Goal: Task Accomplishment & Management: Use online tool/utility

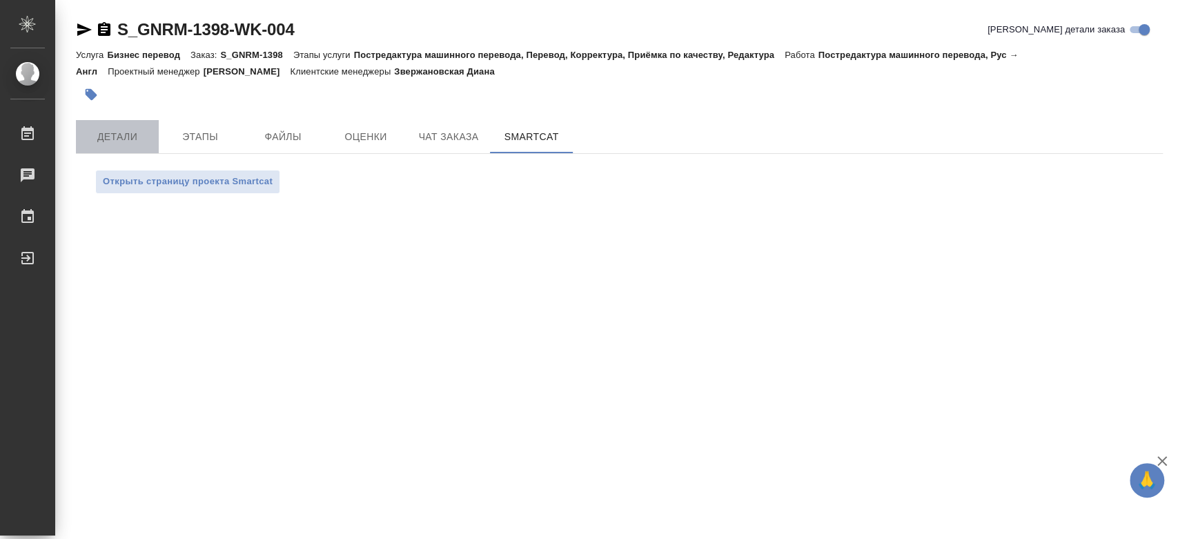
click at [152, 135] on button "Детали" at bounding box center [117, 136] width 83 height 33
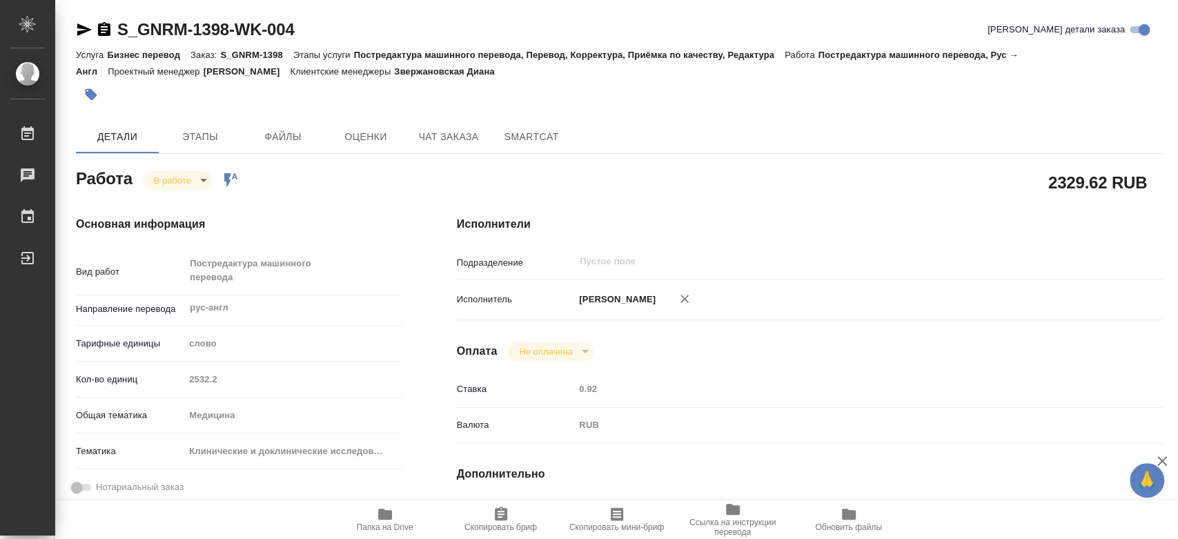
type textarea "x"
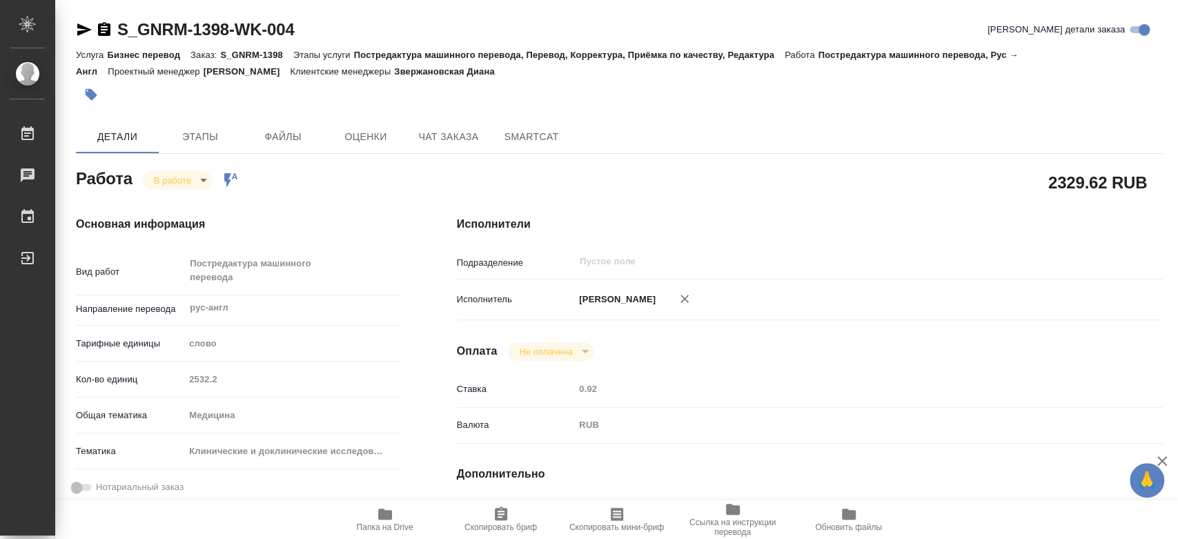
type textarea "x"
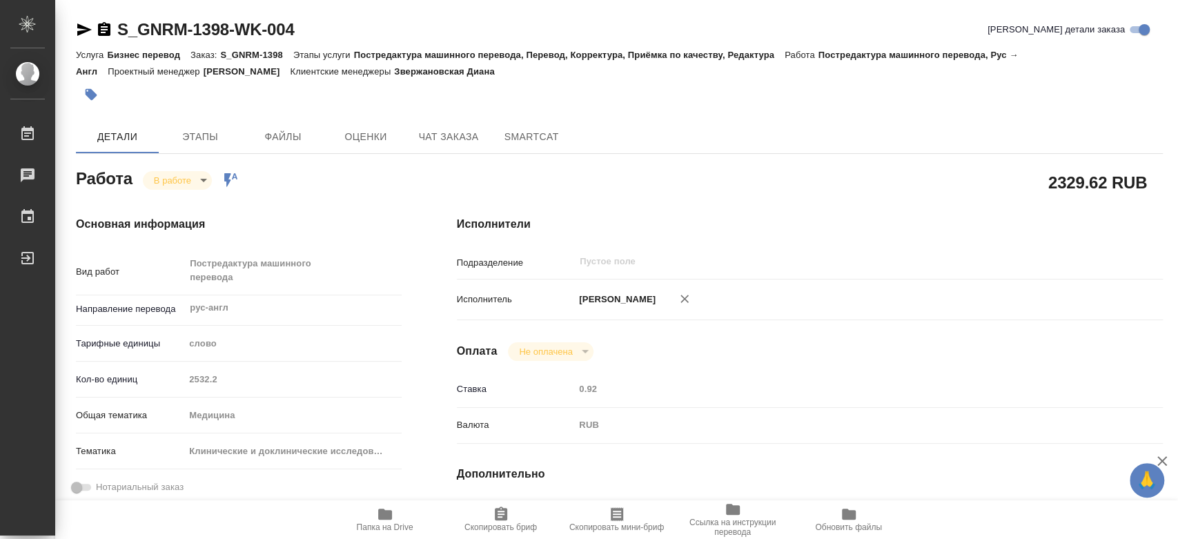
type textarea "x"
